Goal: Information Seeking & Learning: Find specific fact

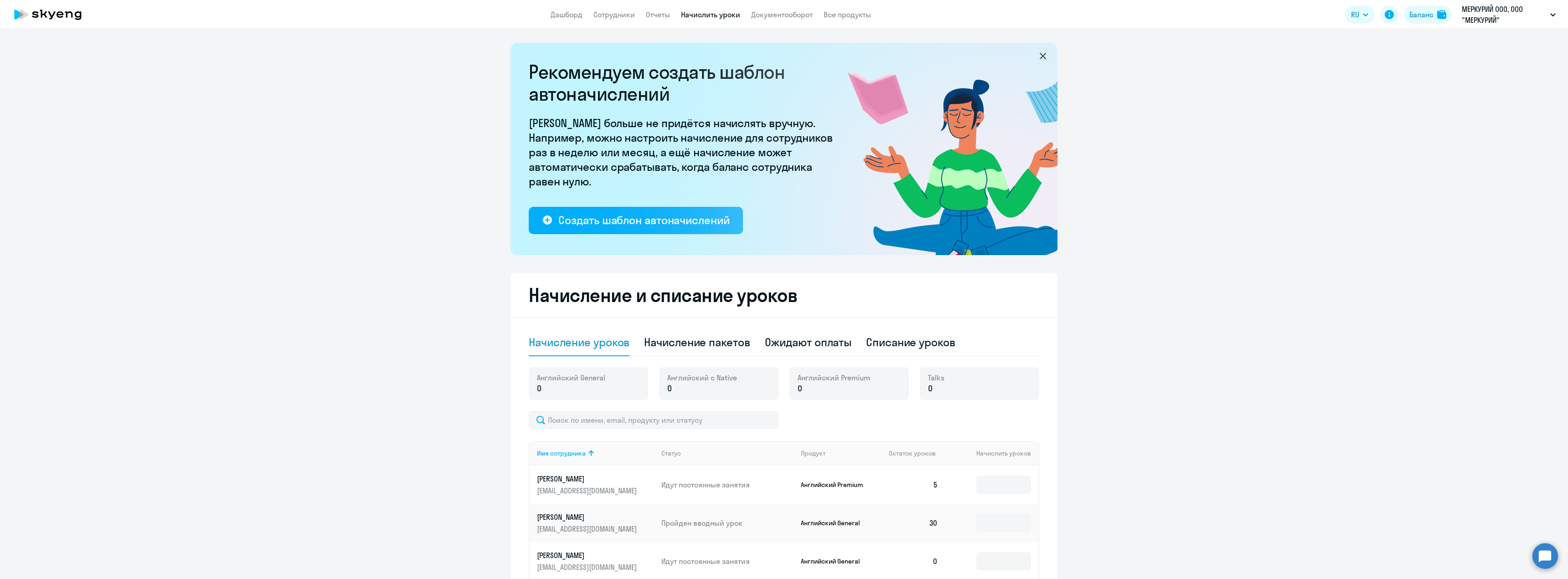
select select "10"
click at [350, 129] on ng-component "Рекомендуем создать шаблон автоначислений Уроки больше не придётся начислять вр…" at bounding box center [784, 465] width 1568 height 845
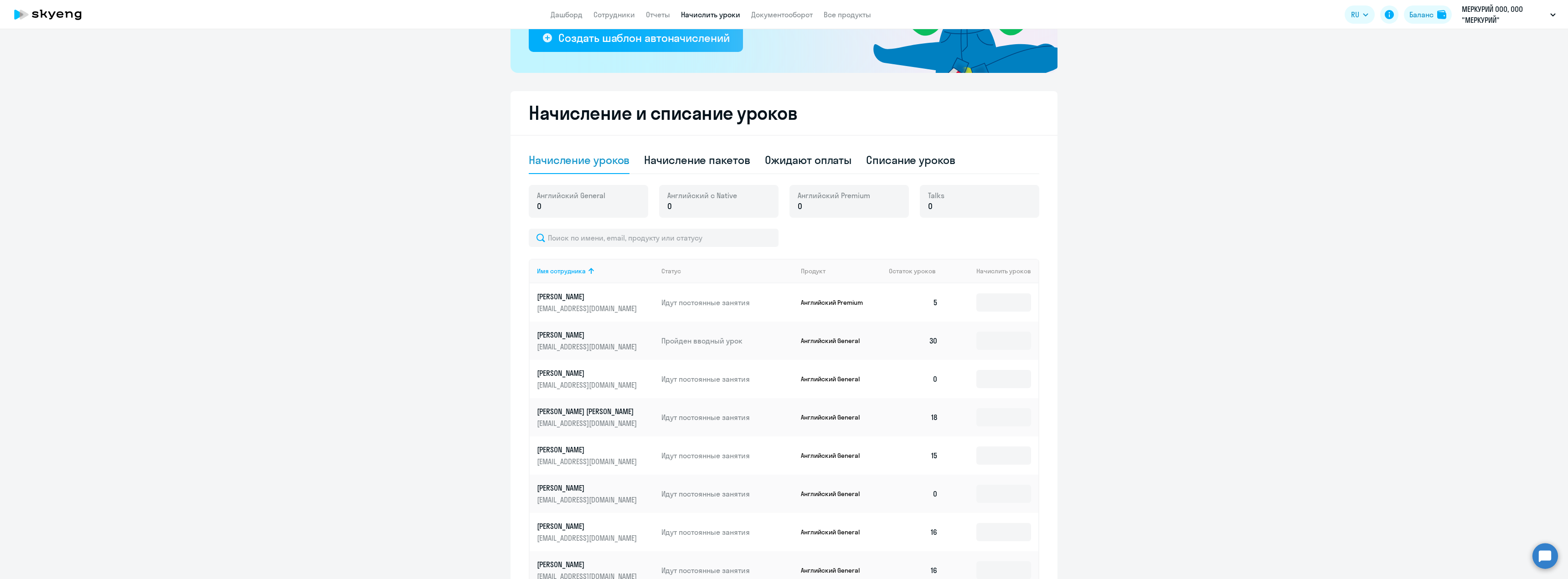
scroll to position [227, 0]
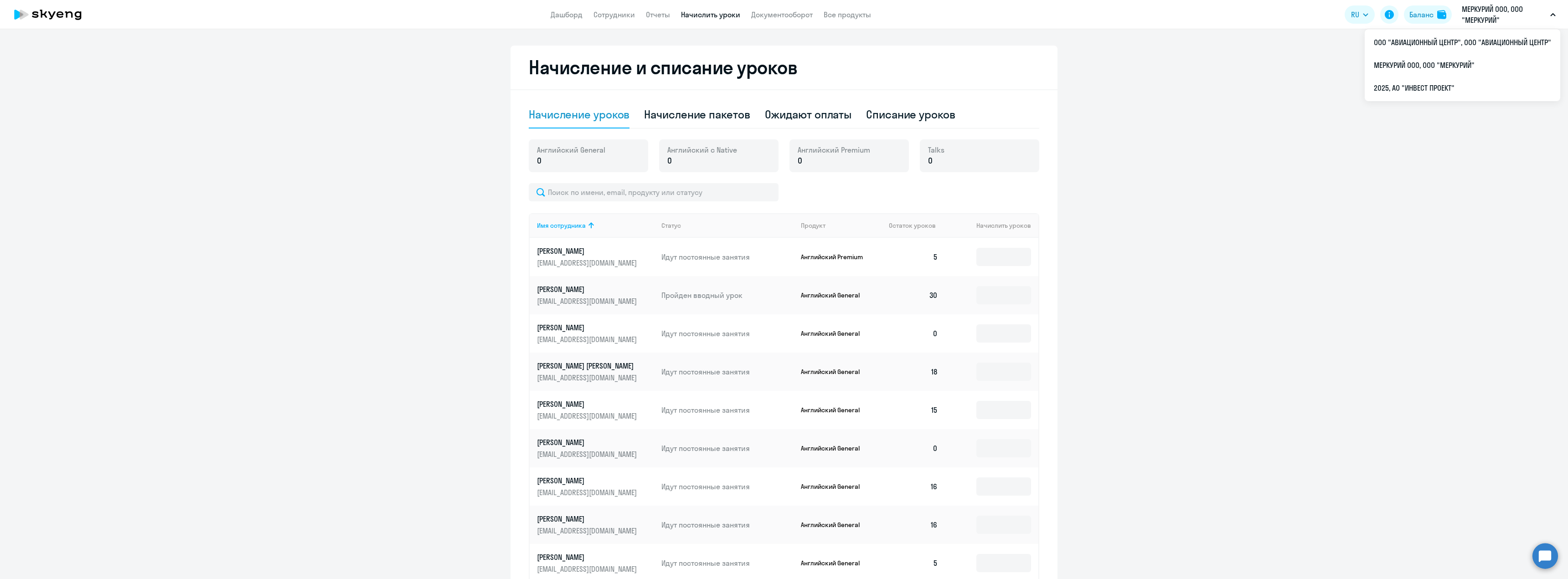
click at [660, 338] on td "Идут постоянные занятия" at bounding box center [724, 333] width 139 height 38
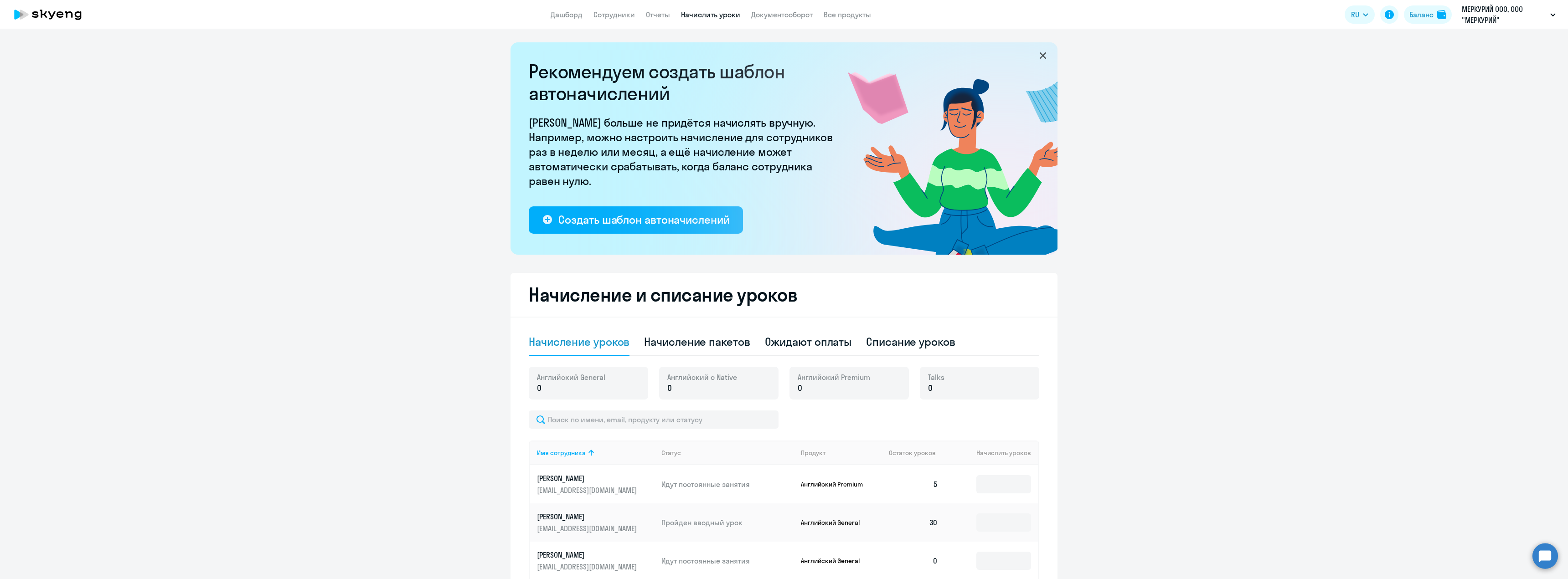
scroll to position [0, 0]
click at [1432, 15] on div "Баланс" at bounding box center [1421, 15] width 24 height 11
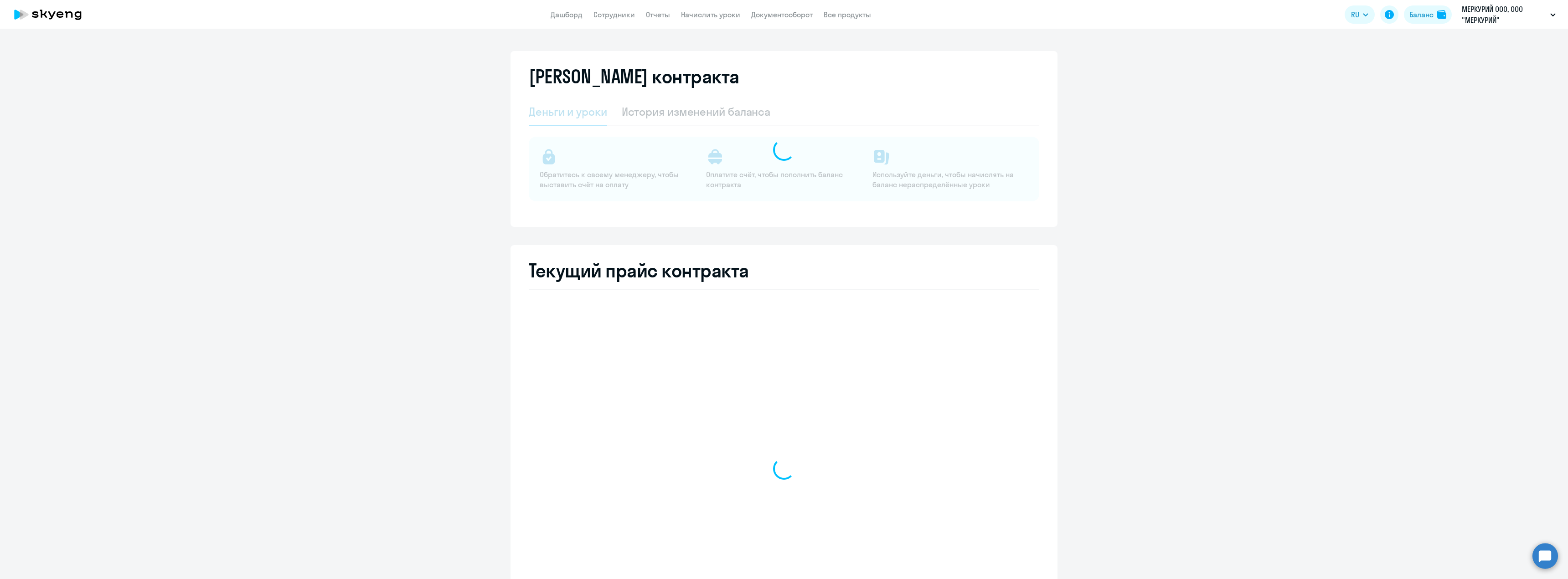
select select "english_adult_not_native_speaker"
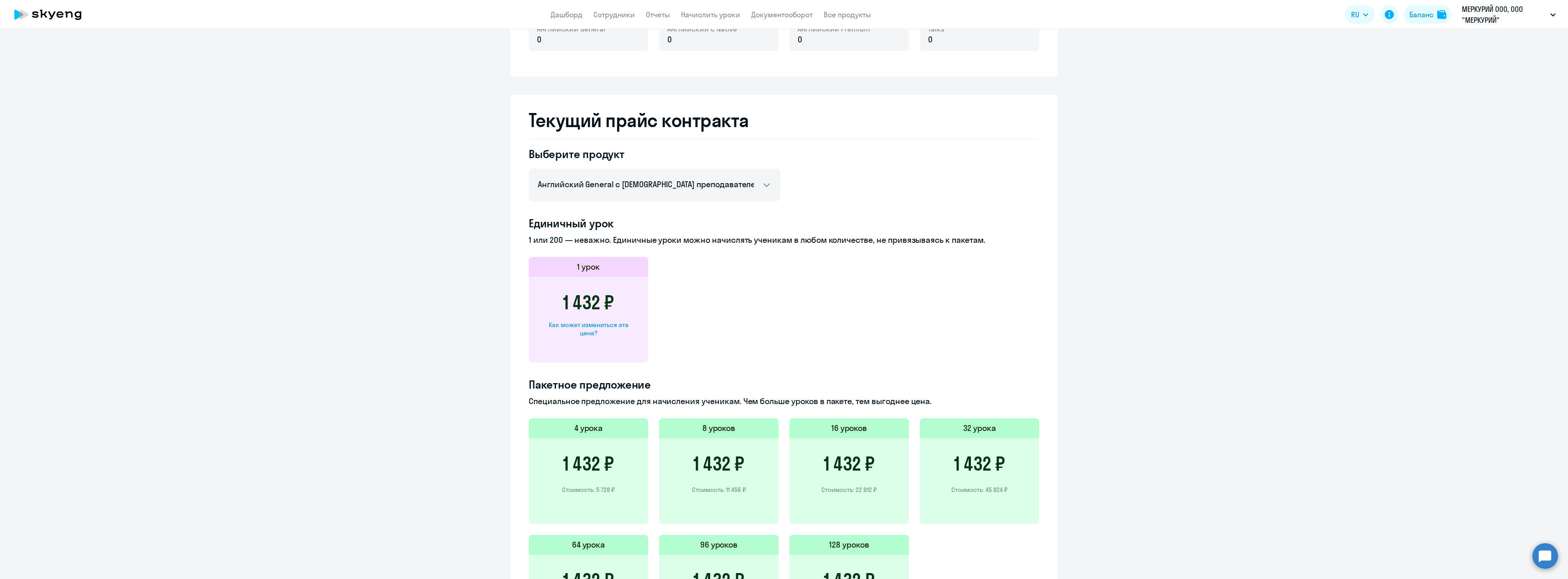
scroll to position [402, 0]
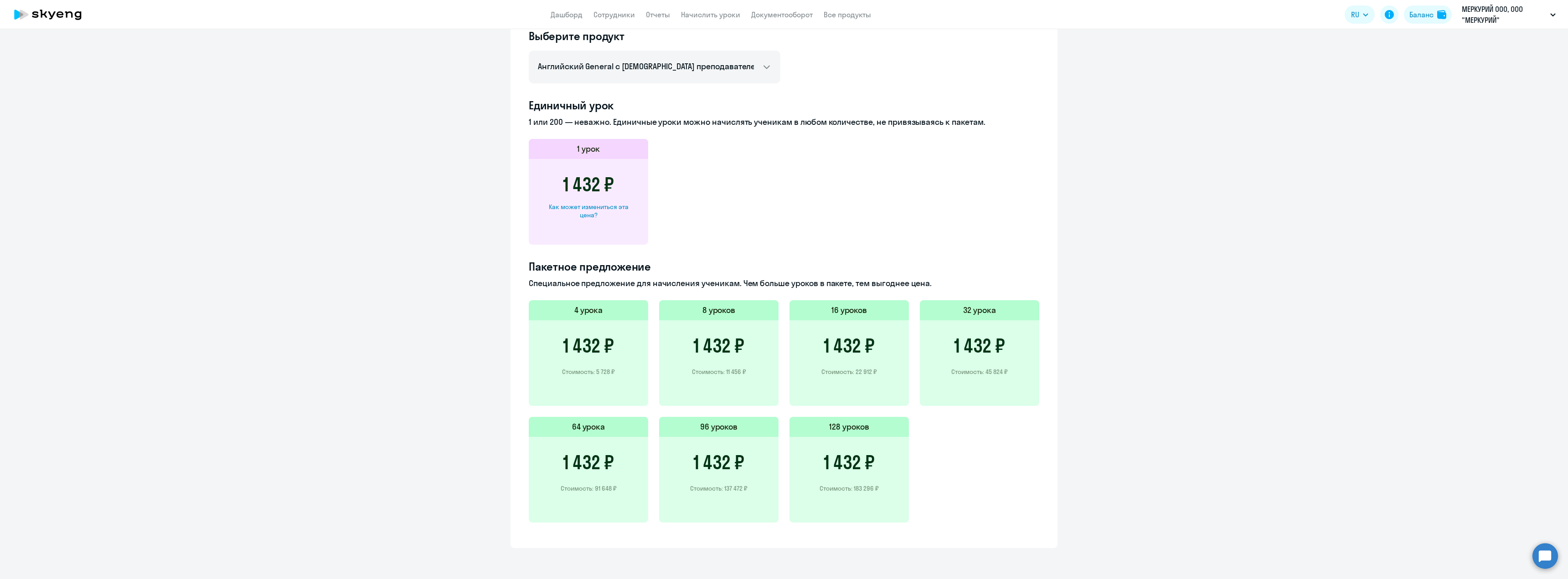
drag, startPoint x: 1010, startPoint y: 370, endPoint x: 984, endPoint y: 373, distance: 26.2
click at [984, 373] on div "1 432 ₽ Стоимость: 45 824 ₽" at bounding box center [979, 362] width 119 height 86
copy p "45 824 ₽"
click at [1272, 238] on ng-component "[PERSON_NAME] контракта [PERSON_NAME] и уроки История изменений баланса Обратит…" at bounding box center [784, 99] width 1568 height 899
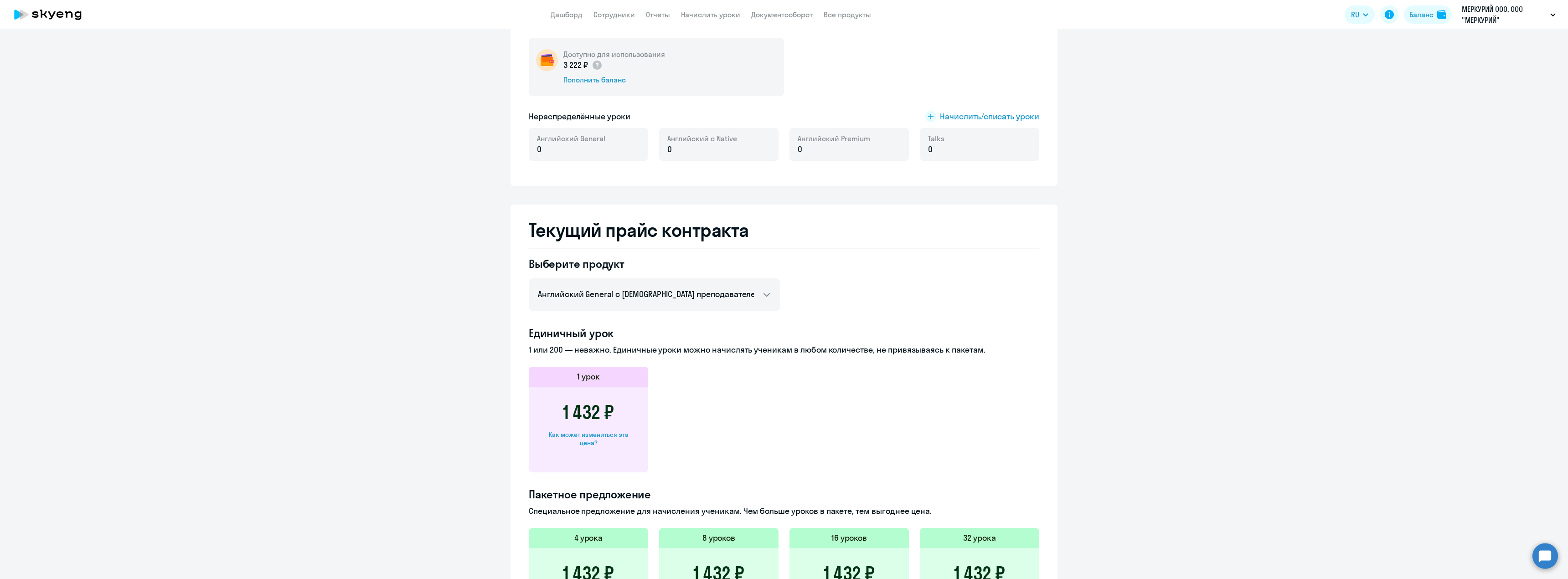
scroll to position [0, 0]
